Goal: Obtain resource: Download file/media

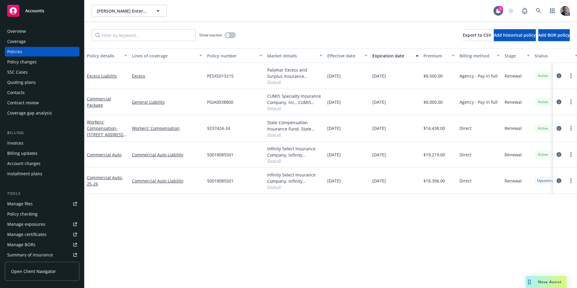
click at [28, 33] on div "Overview" at bounding box center [42, 31] width 70 height 10
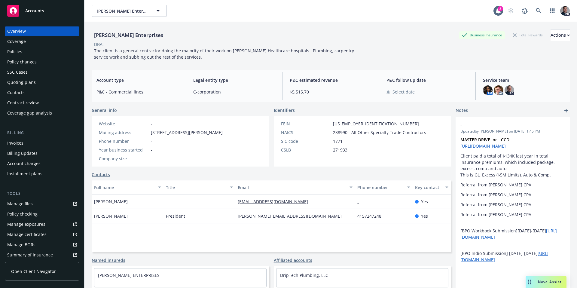
click at [547, 279] on div "Nova Assist" at bounding box center [546, 282] width 41 height 12
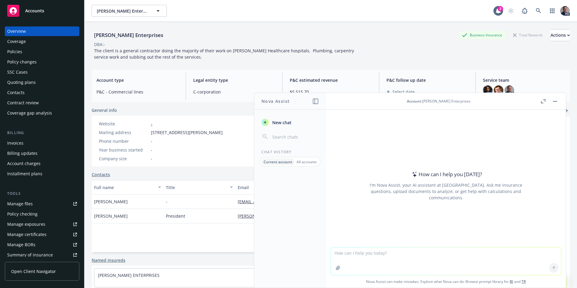
click at [313, 164] on p "All accounts" at bounding box center [307, 161] width 20 height 5
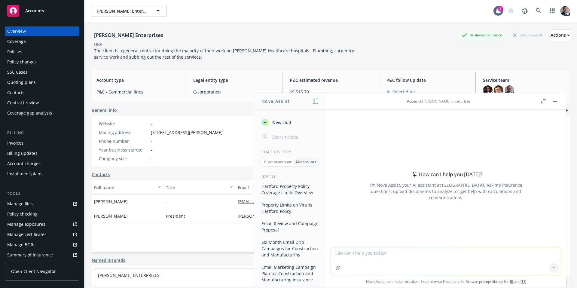
click at [285, 187] on button "Hartford Property Policy Coverage Limits Overview" at bounding box center [290, 189] width 62 height 16
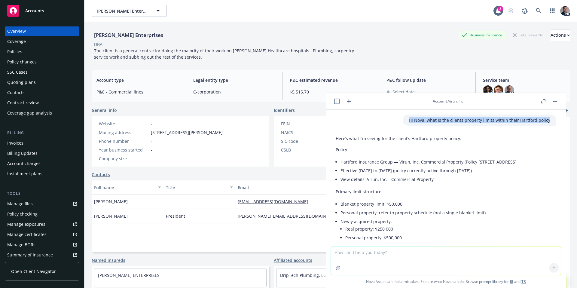
drag, startPoint x: 403, startPoint y: 119, endPoint x: 457, endPoint y: 125, distance: 54.5
click at [457, 125] on div "Hi Nova, what is the clients property limits within their Hartford policy" at bounding box center [480, 119] width 154 height 11
click at [465, 125] on div "Hi Nova, what is the clients property limits within their Hartford policy" at bounding box center [480, 119] width 154 height 11
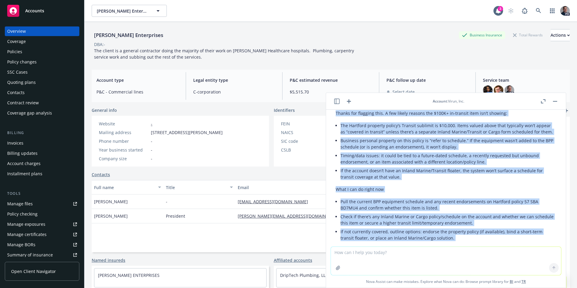
scroll to position [470, 0]
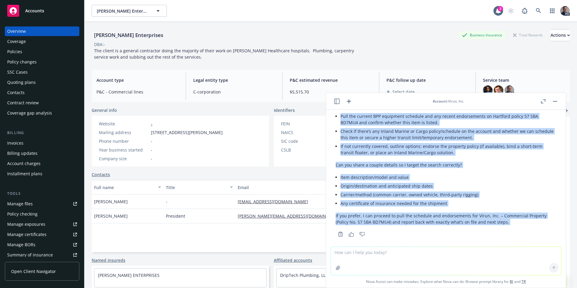
drag, startPoint x: 402, startPoint y: 117, endPoint x: 542, endPoint y: 258, distance: 199.5
click at [542, 258] on div "Hi [PERSON_NAME], what is the clients property limits within their Hartford pol…" at bounding box center [446, 199] width 240 height 178
copy div "Lo Ipsu, dolo si ame consect adipisci elitse doeius tempo Incididu utlabo Etdo’…"
click at [25, 58] on div "Policy changes" at bounding box center [21, 62] width 29 height 10
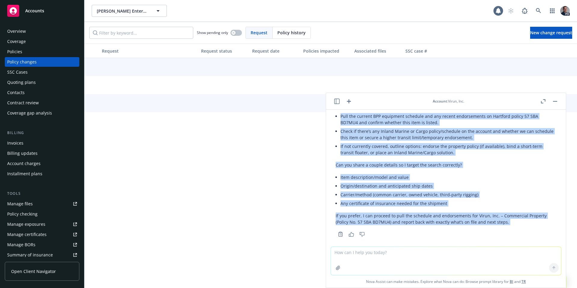
click at [30, 54] on div "Policies" at bounding box center [42, 52] width 70 height 10
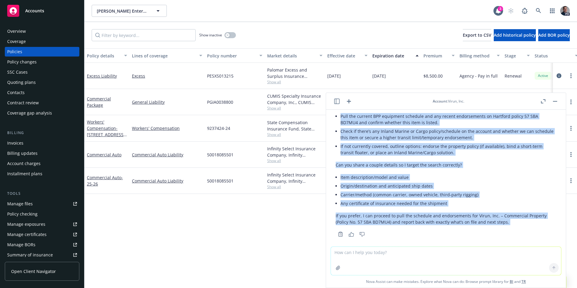
click at [556, 100] on button "button" at bounding box center [554, 101] width 7 height 7
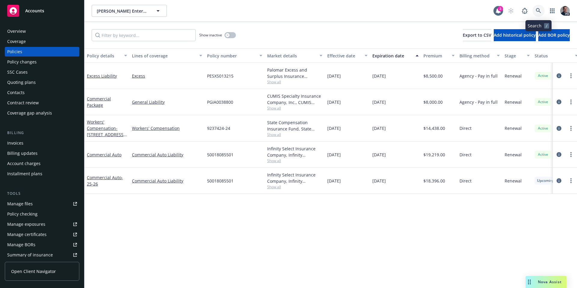
click at [536, 7] on link at bounding box center [538, 11] width 12 height 12
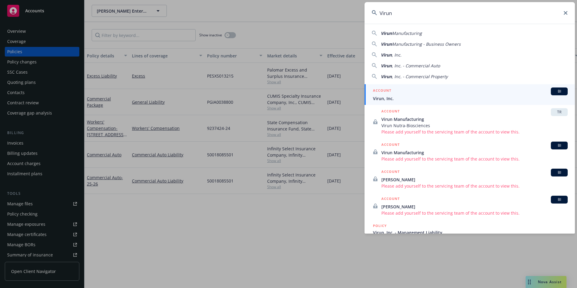
type input "Virun"
click at [400, 94] on div "ACCOUNT BI" at bounding box center [470, 91] width 195 height 8
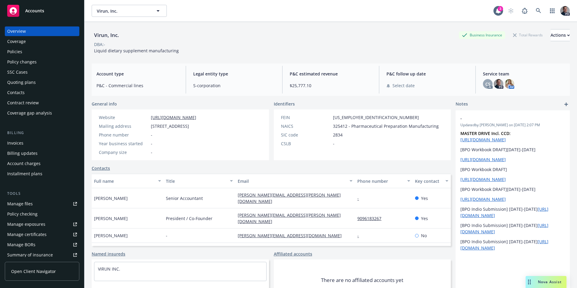
click at [14, 55] on div "Policies" at bounding box center [14, 52] width 15 height 10
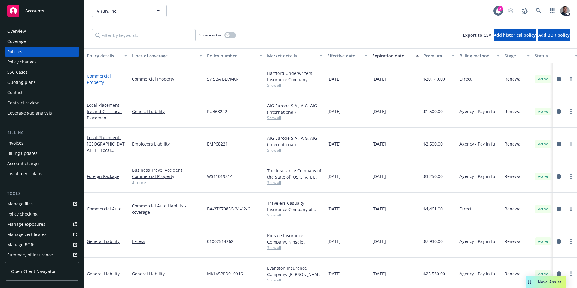
click at [99, 78] on link "Commercial Property" at bounding box center [99, 79] width 24 height 12
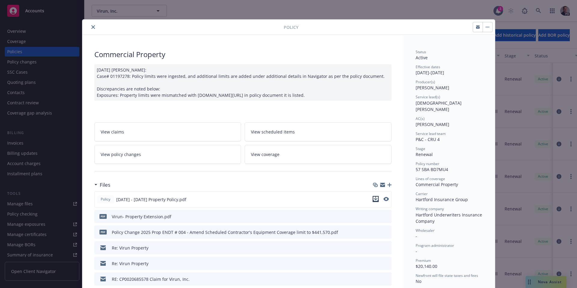
click at [375, 199] on icon "download file" at bounding box center [375, 199] width 5 height 5
click at [91, 28] on icon "close" at bounding box center [93, 27] width 4 height 4
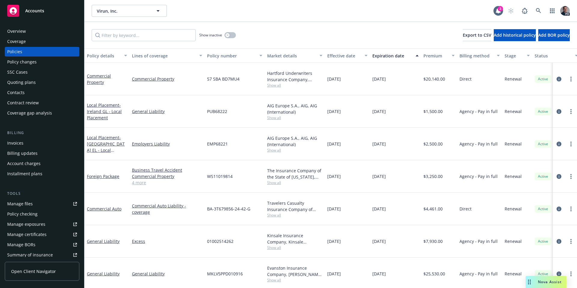
click at [545, 286] on div "Nova Assist" at bounding box center [546, 282] width 41 height 12
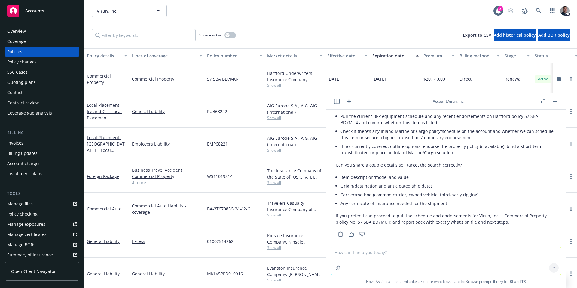
click at [356, 253] on textarea at bounding box center [446, 261] width 230 height 28
click at [336, 267] on icon "button" at bounding box center [338, 268] width 4 height 4
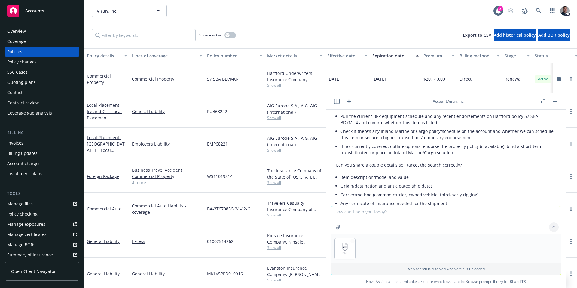
click at [404, 214] on textarea at bounding box center [446, 220] width 230 height 28
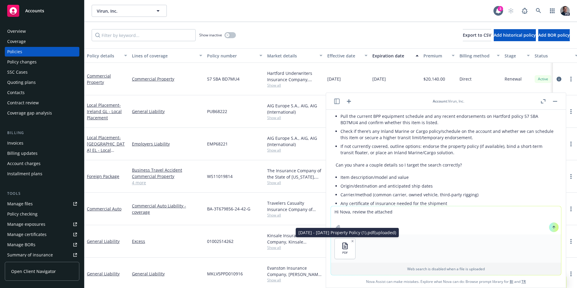
click at [352, 240] on div "PDF" at bounding box center [345, 248] width 20 height 20
drag, startPoint x: 398, startPoint y: 212, endPoint x: 351, endPoint y: 213, distance: 47.2
click at [351, 213] on textarea "Hi Nova, review the attached" at bounding box center [446, 220] width 230 height 28
click at [351, 240] on icon "button" at bounding box center [352, 240] width 3 height 3
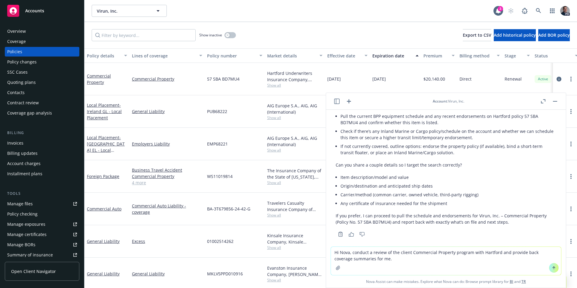
click at [397, 256] on textarea "Hi Nova, conduct a review of the client Commercial Property program with Hartfo…" at bounding box center [446, 261] width 230 height 28
click at [435, 261] on textarea "Hi Nova, conduct a review of the client Commercial Property program with Hartfo…" at bounding box center [446, 261] width 230 height 28
click at [455, 259] on textarea "Hi Nova, conduct a review of the client Commercial Property program with Hartfo…" at bounding box center [446, 261] width 230 height 28
drag, startPoint x: 519, startPoint y: 258, endPoint x: 373, endPoint y: 258, distance: 145.1
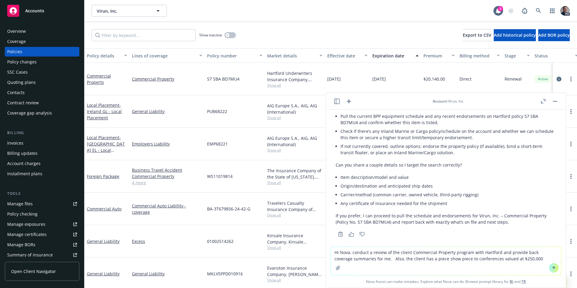
click at [373, 258] on textarea "Hi Nova, conduct a review of the client Commercial Property program with Hartfo…" at bounding box center [446, 261] width 230 height 28
type textarea "Hi Nova, conduct a review of the client Commercial Property program with Hartfo…"
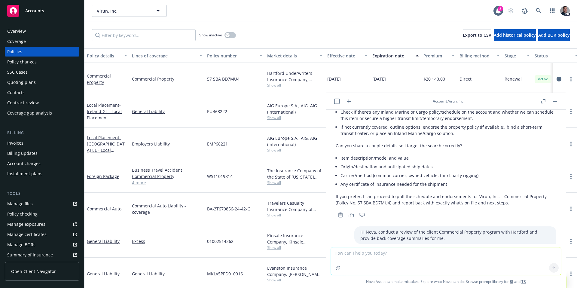
scroll to position [500, 0]
